Goal: Task Accomplishment & Management: Use online tool/utility

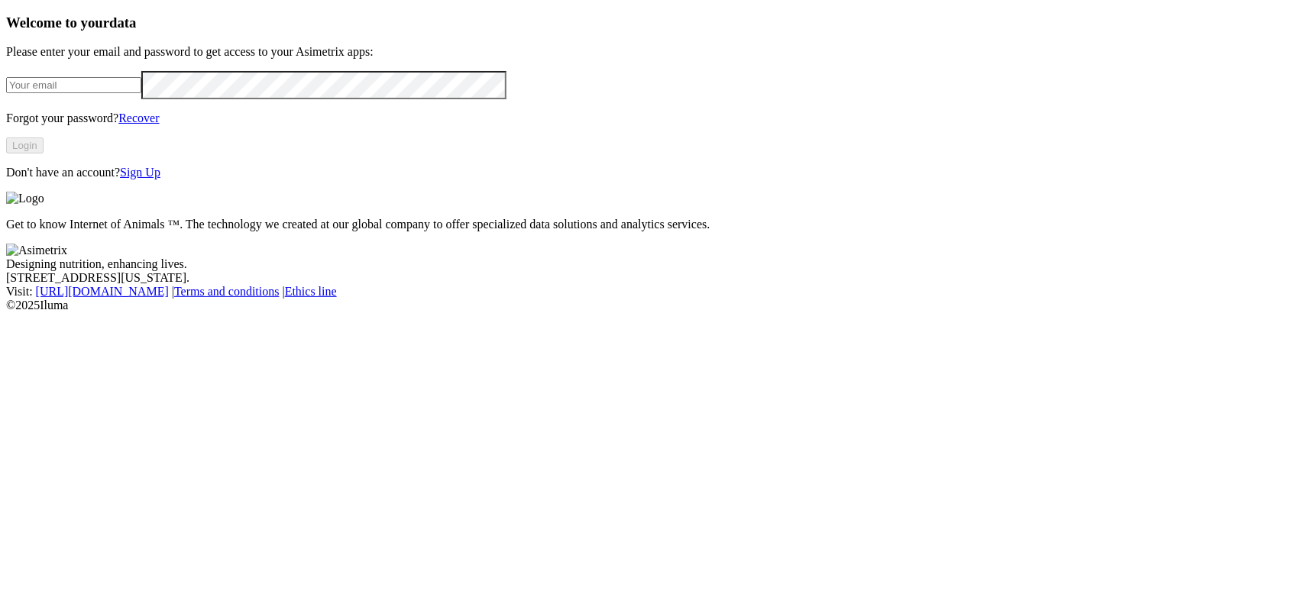
type input "[EMAIL_ADDRESS][DOMAIN_NAME]"
click at [44, 154] on button "Login" at bounding box center [24, 145] width 37 height 16
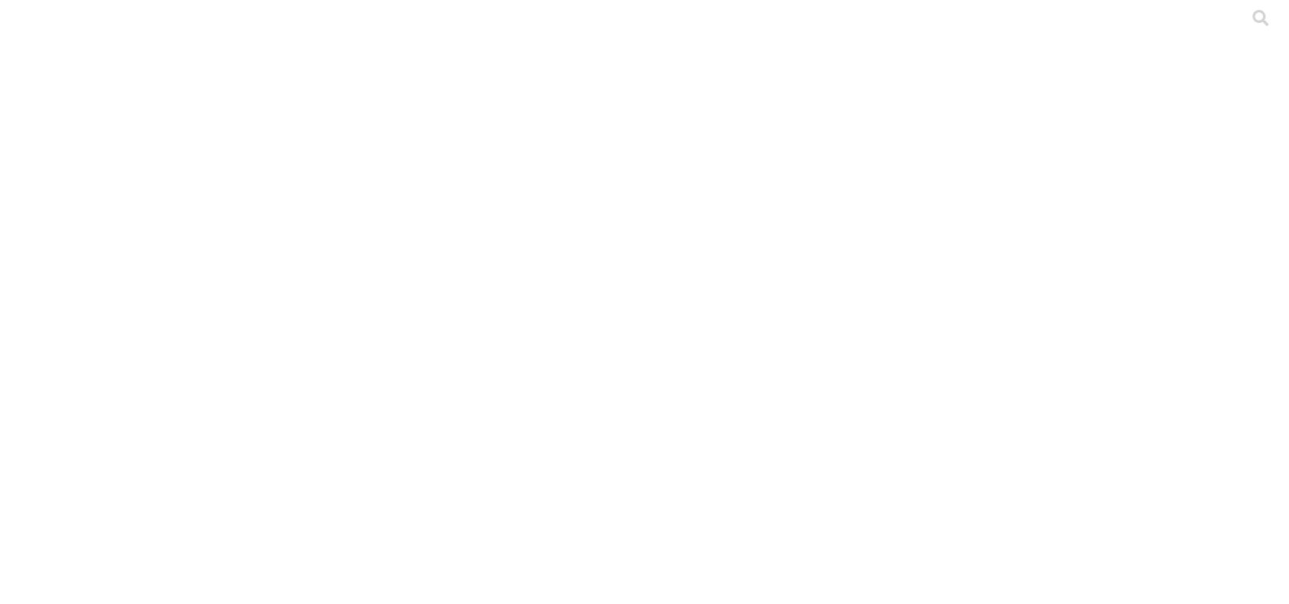
drag, startPoint x: 319, startPoint y: 111, endPoint x: 322, endPoint y: 120, distance: 9.9
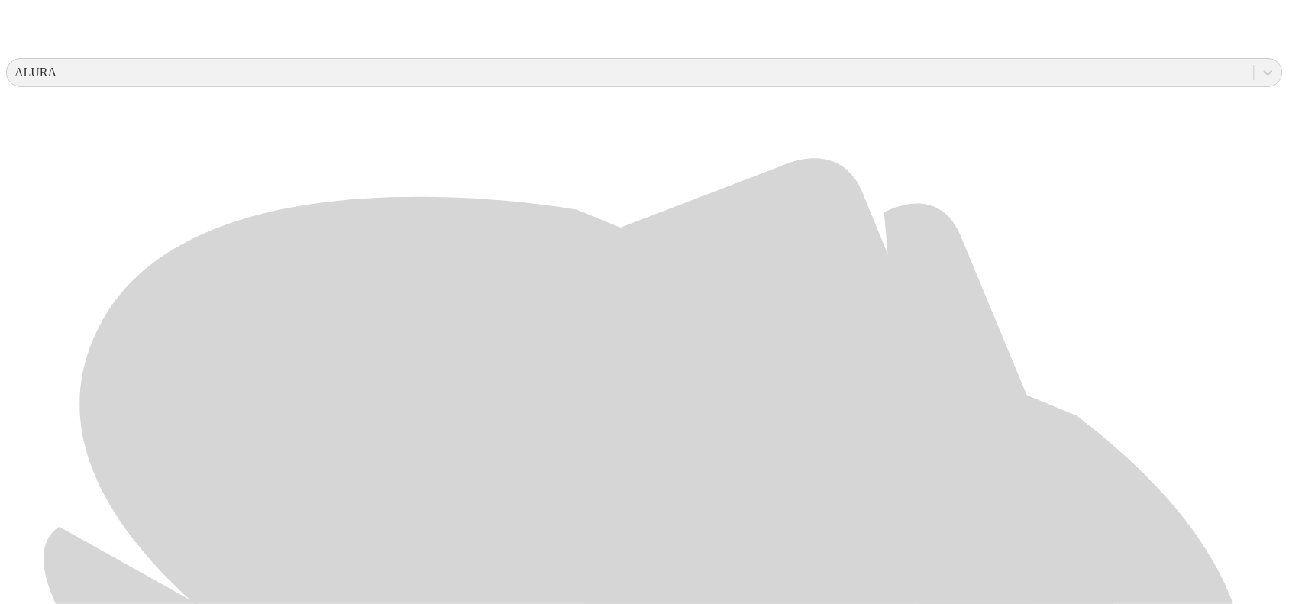
scroll to position [573, 0]
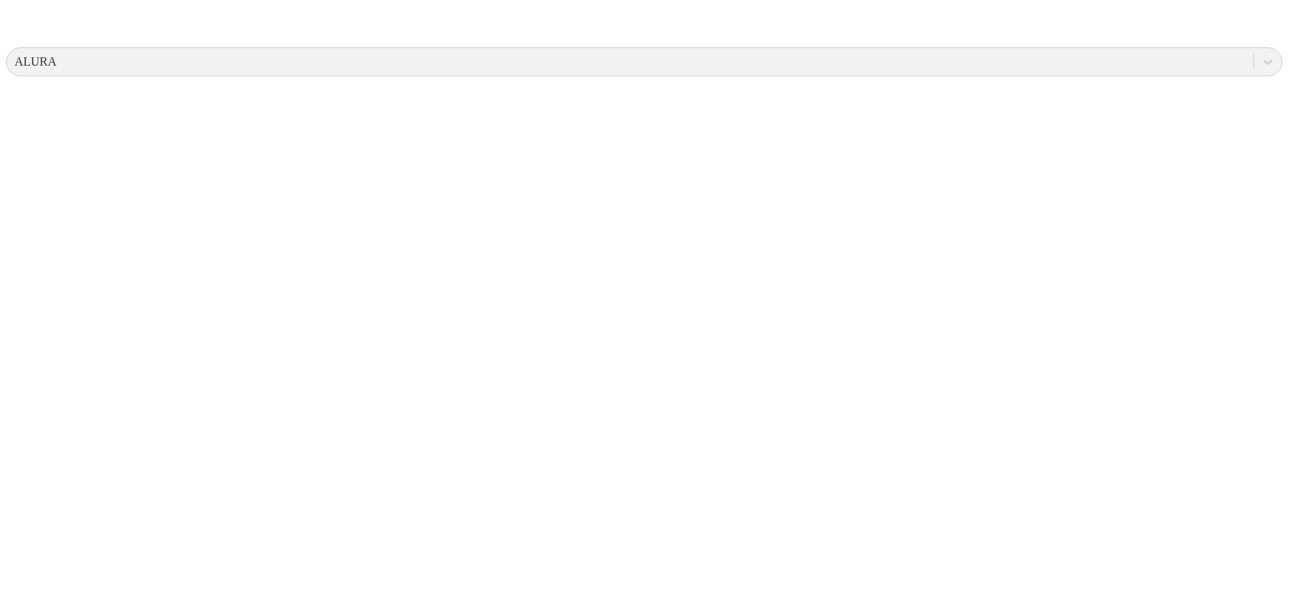
scroll to position [0, 0]
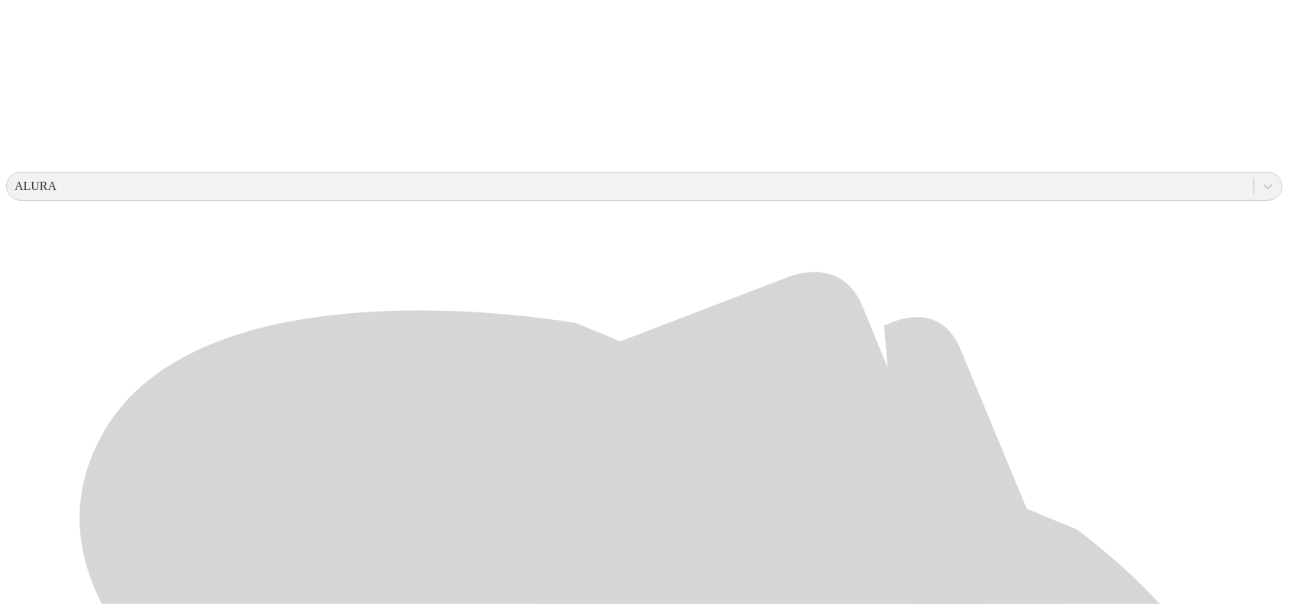
scroll to position [477, 0]
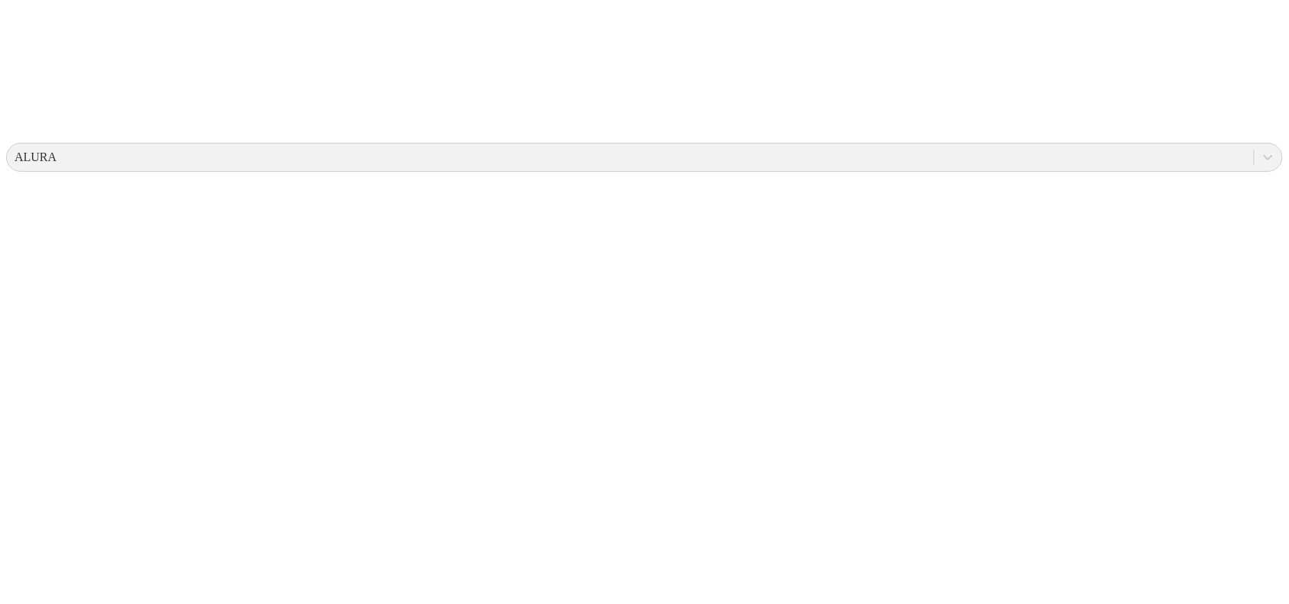
scroll to position [0, 0]
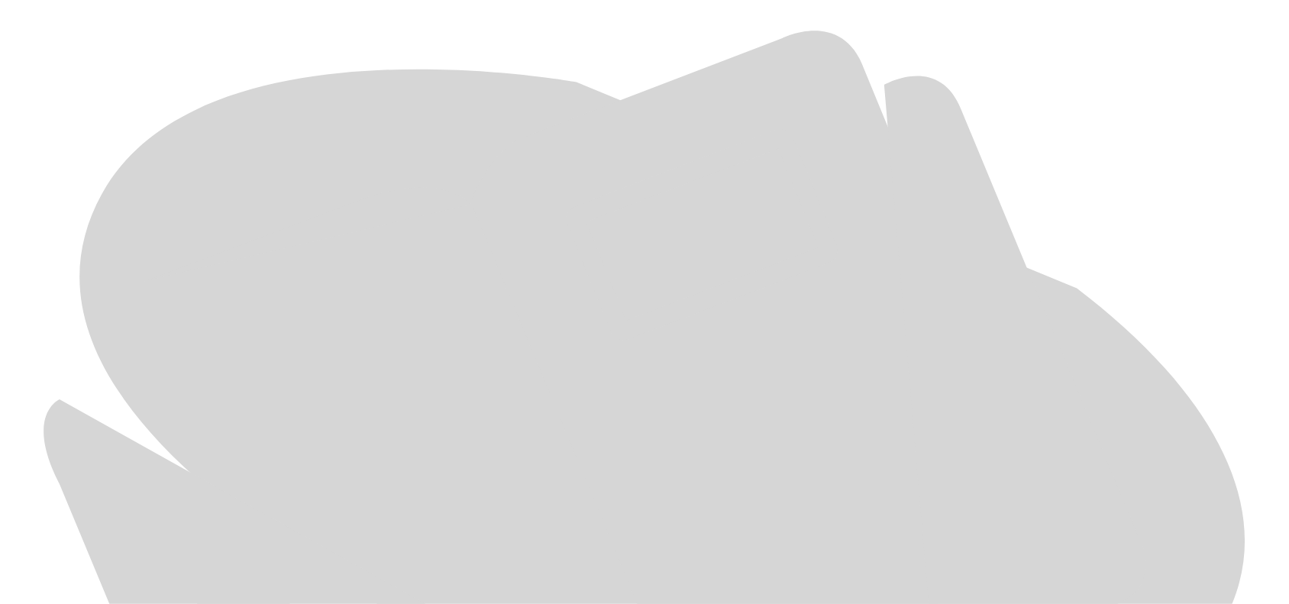
scroll to position [722, 0]
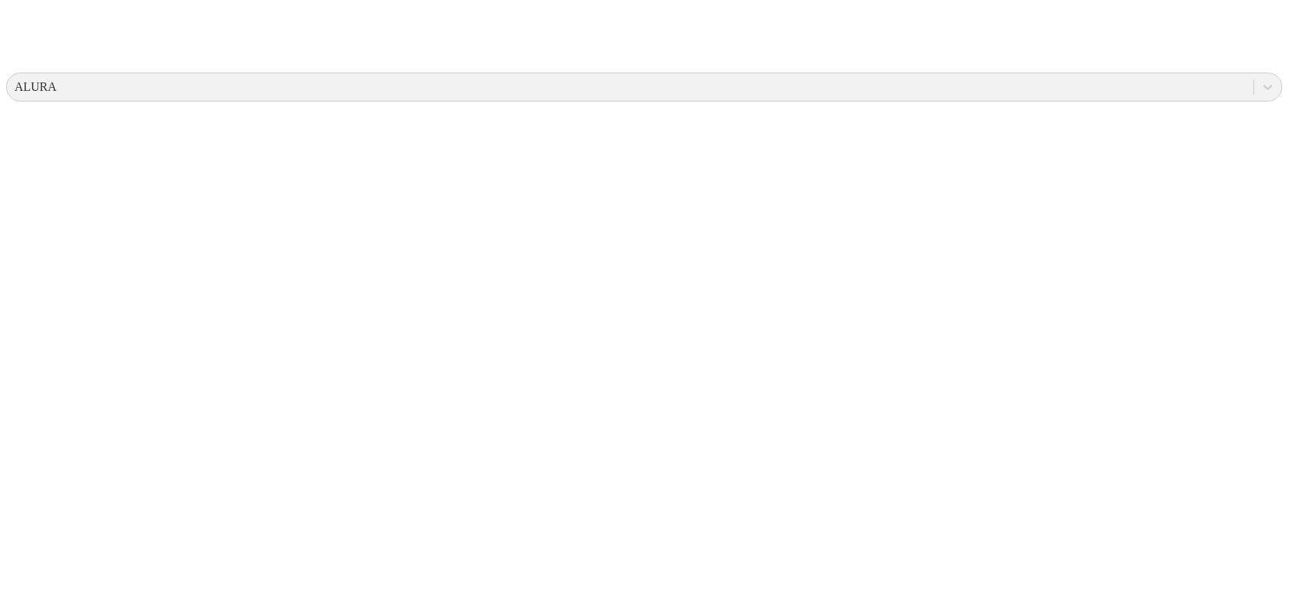
scroll to position [0, 0]
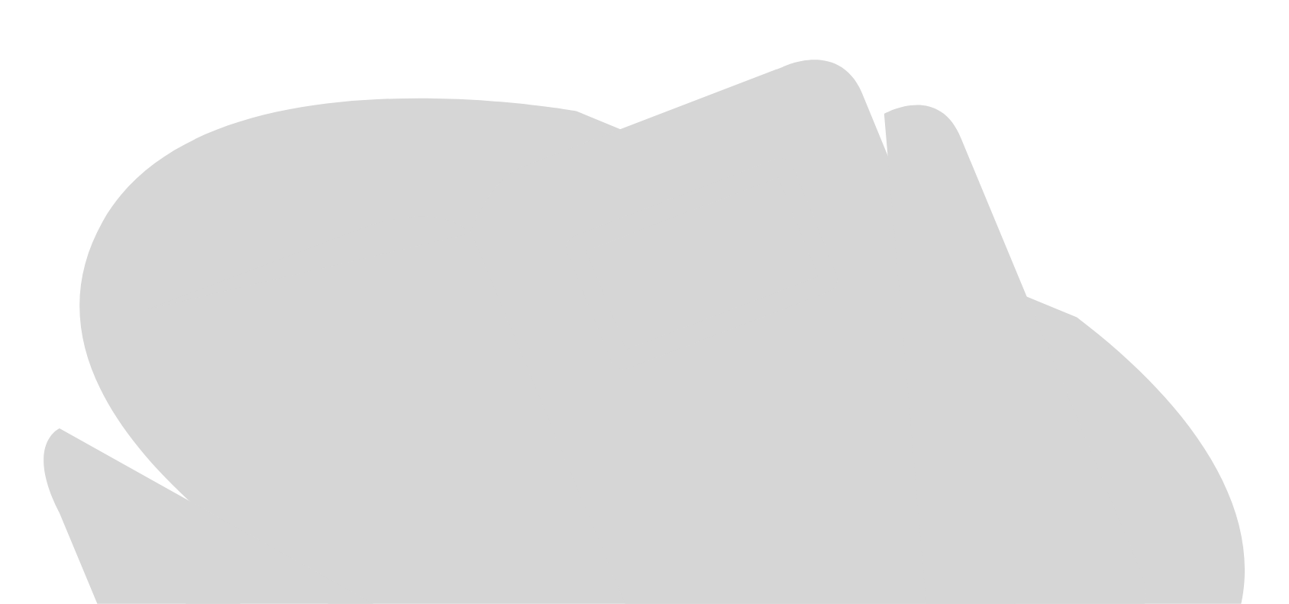
scroll to position [722, 0]
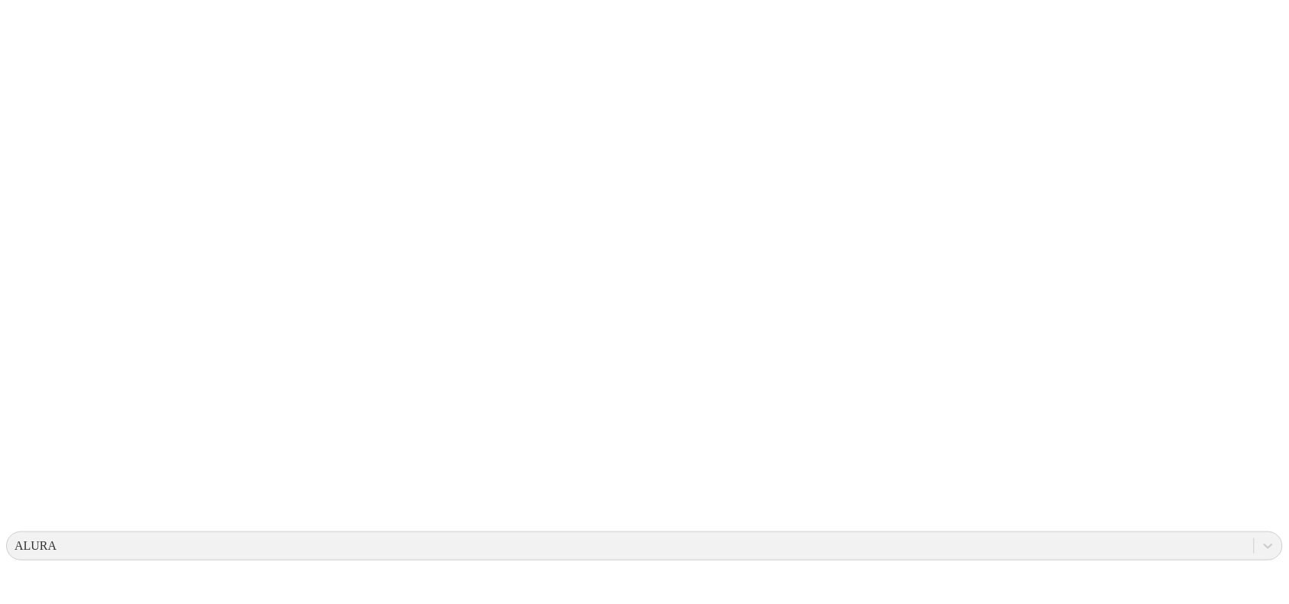
scroll to position [0, 0]
